Goal: Find specific fact: Find specific fact

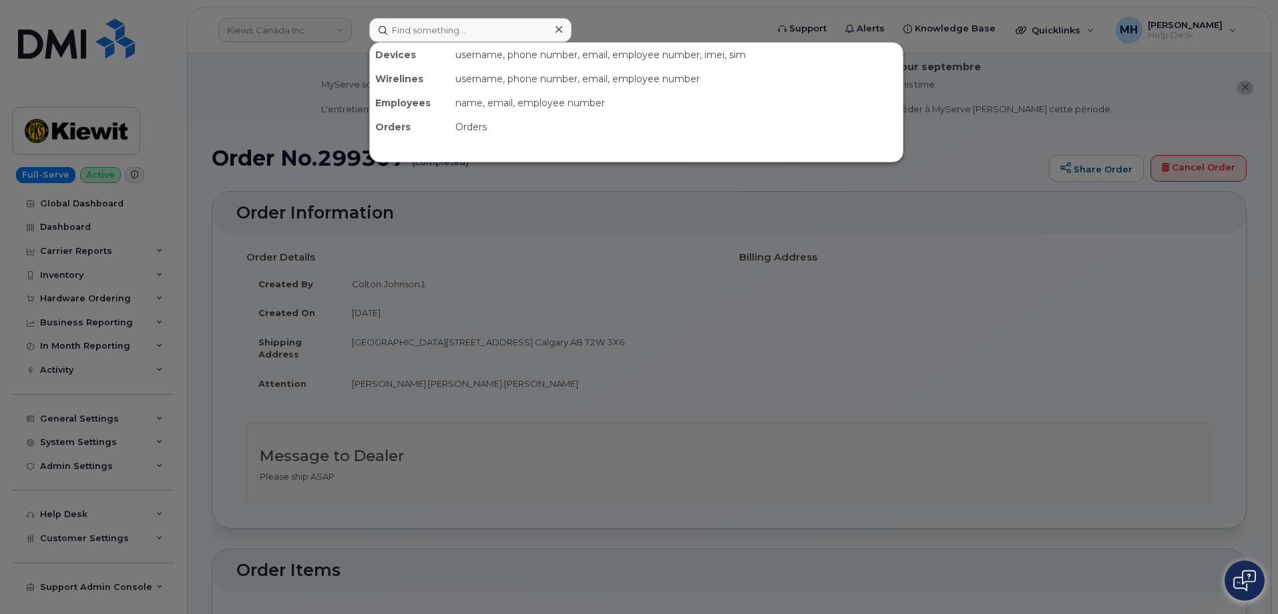
scroll to position [134, 0]
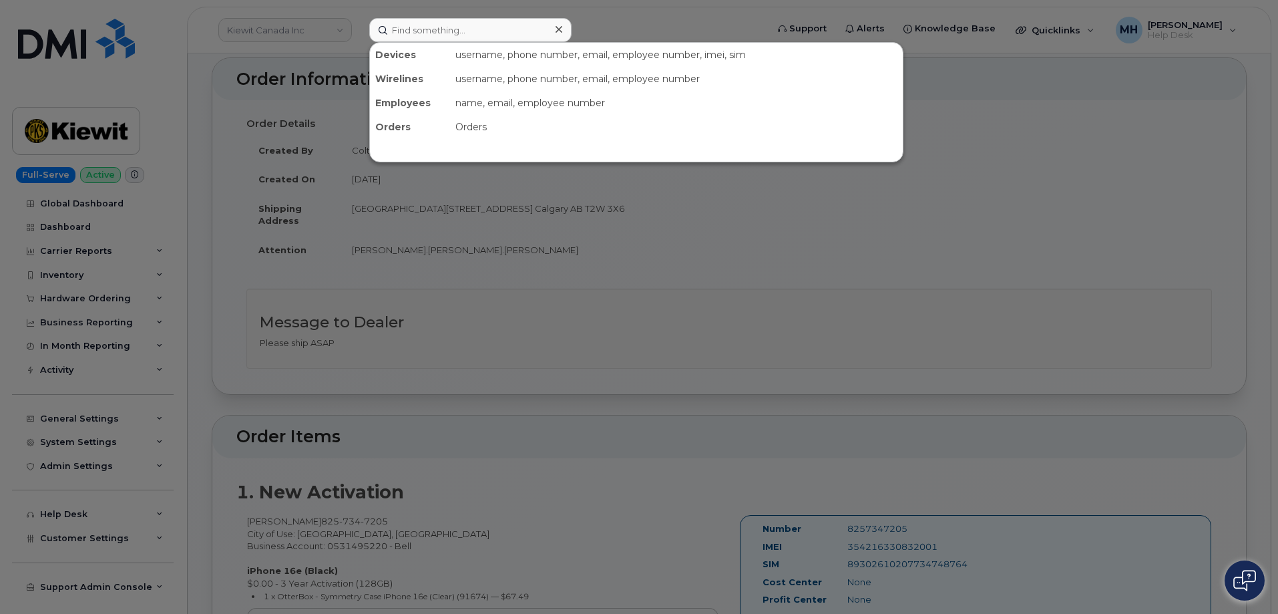
click at [545, 29] on input at bounding box center [470, 30] width 202 height 24
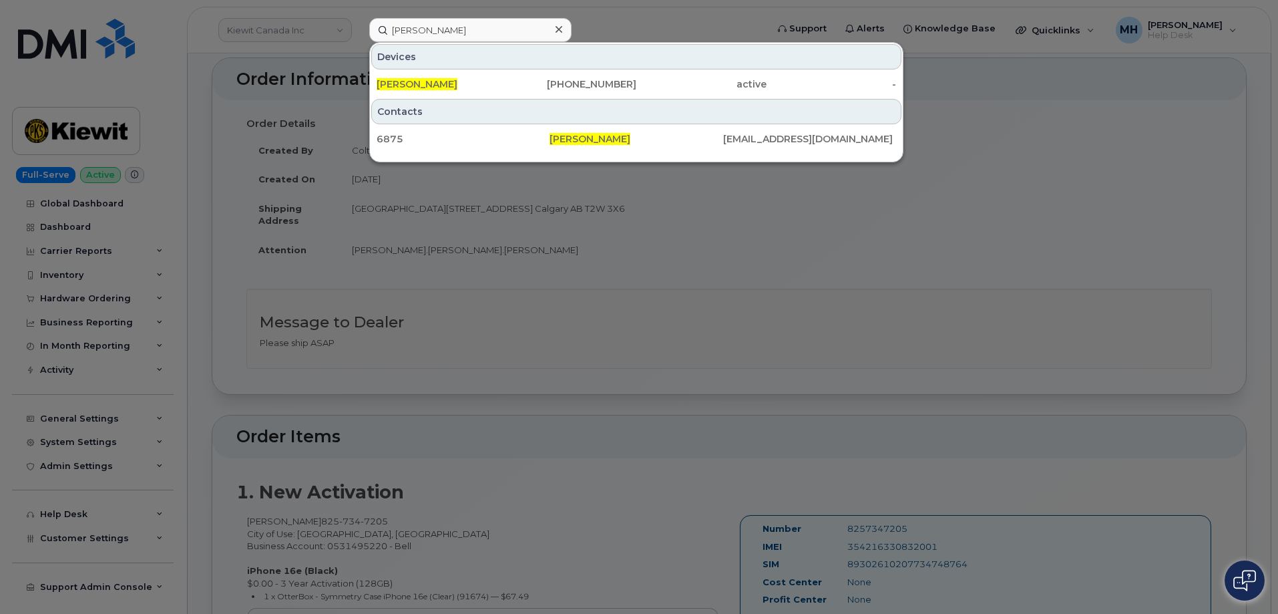
type input "[PERSON_NAME]"
click at [537, 78] on div "[PHONE_NUMBER]" at bounding box center [572, 83] width 130 height 13
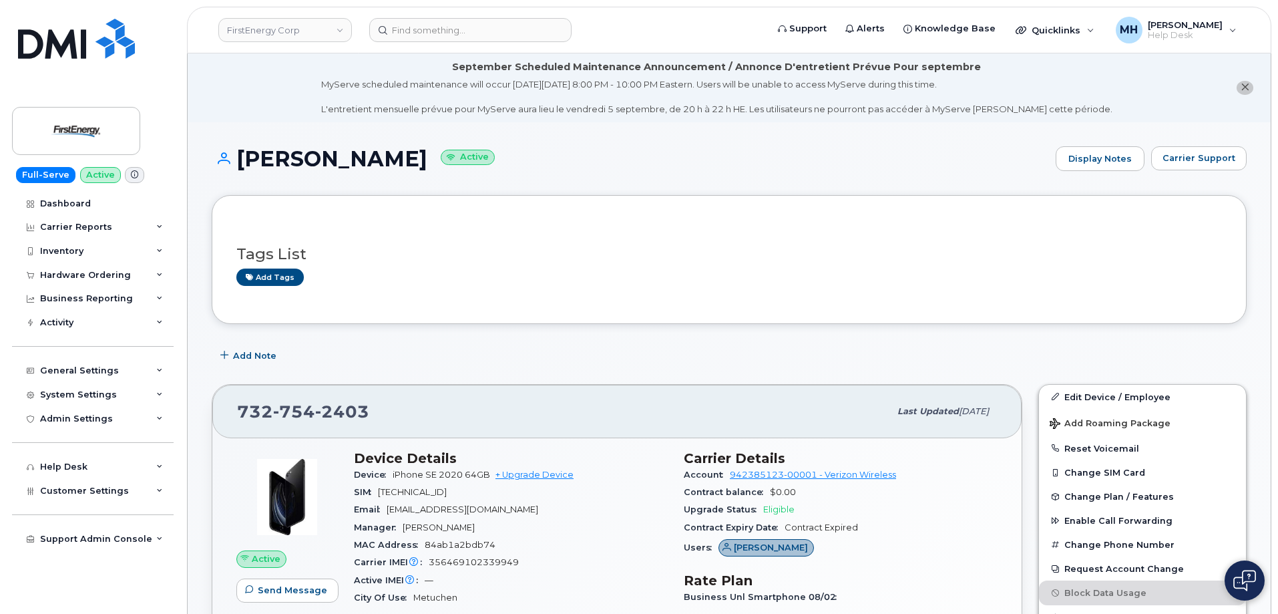
scroll to position [200, 0]
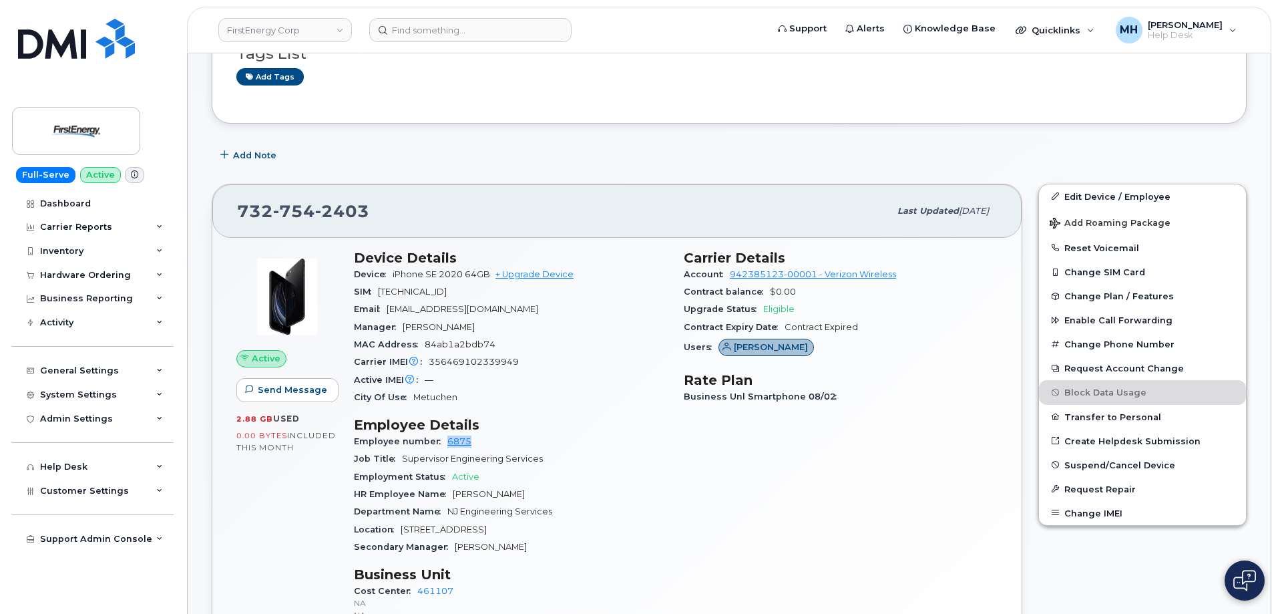
drag, startPoint x: 468, startPoint y: 443, endPoint x: 445, endPoint y: 443, distance: 22.7
click at [445, 443] on div "Employee number 6875" at bounding box center [511, 441] width 314 height 17
copy link "6875"
